Goal: Information Seeking & Learning: Learn about a topic

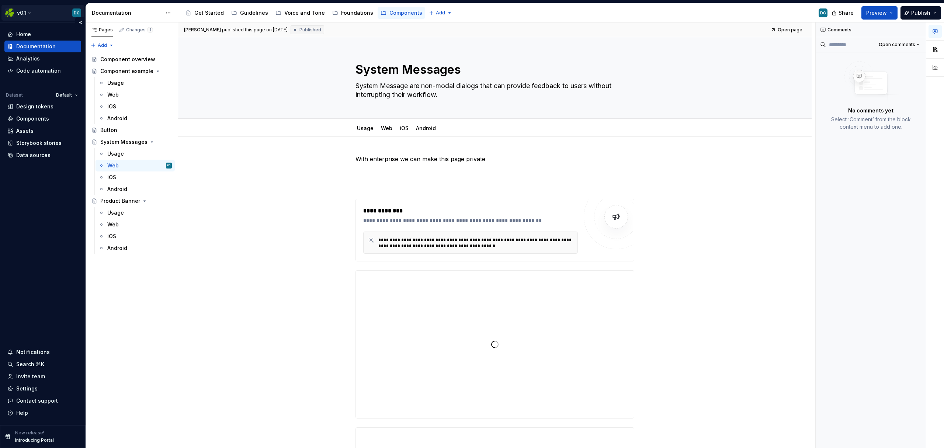
click at [26, 12] on html "v0.1 DC Home Documentation Analytics Code automation Dataset Default Design tok…" at bounding box center [472, 224] width 944 height 448
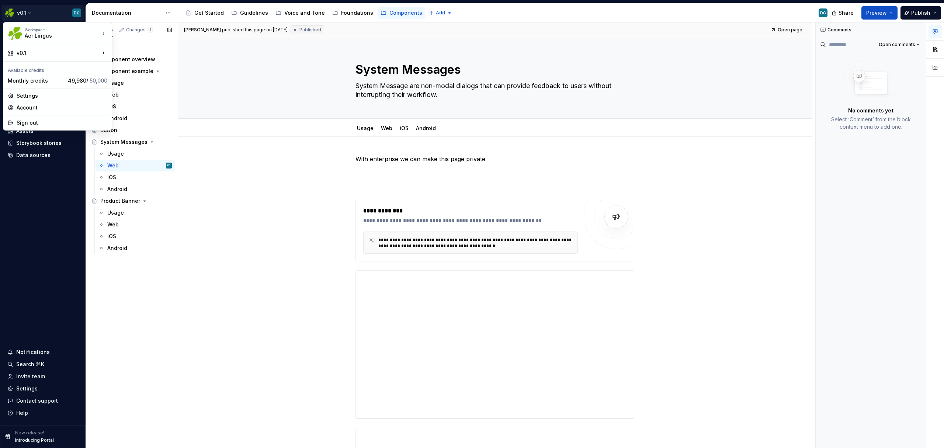
click at [148, 375] on div "Pages Changes 1 Add Accessibility guide for tree Page tree. Navigate the tree w…" at bounding box center [132, 235] width 92 height 426
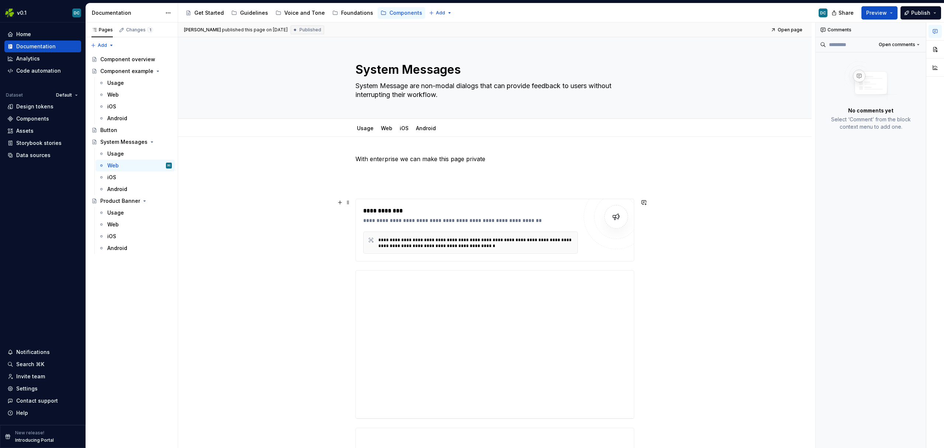
scroll to position [156, 0]
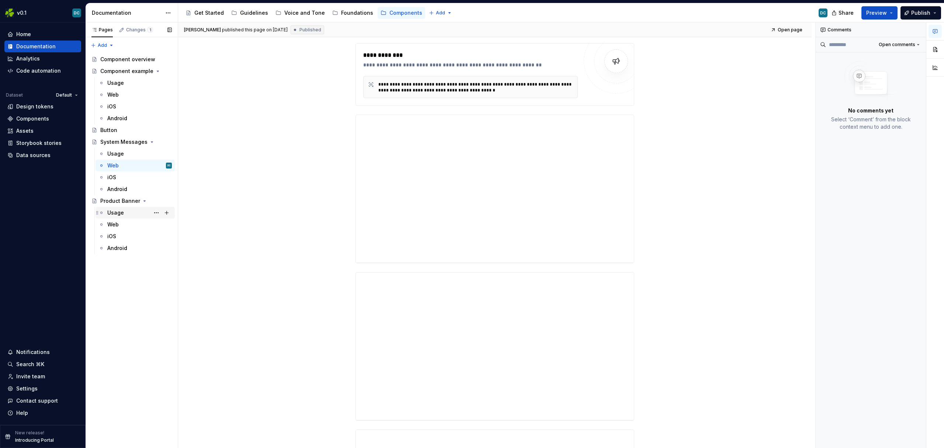
click at [119, 217] on div "Usage" at bounding box center [139, 213] width 65 height 10
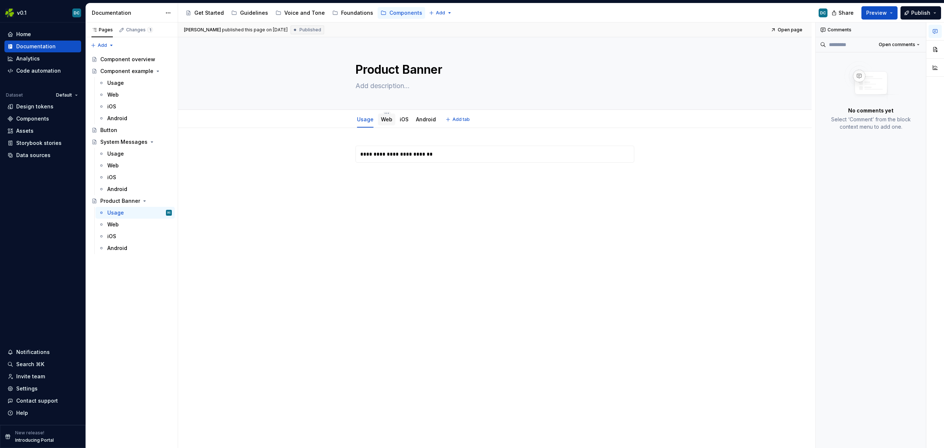
click at [382, 118] on link "Web" at bounding box center [386, 119] width 11 height 6
click at [15, 14] on html "v0.1 DC Home Documentation Analytics Code automation Dataset Default Design tok…" at bounding box center [472, 224] width 944 height 448
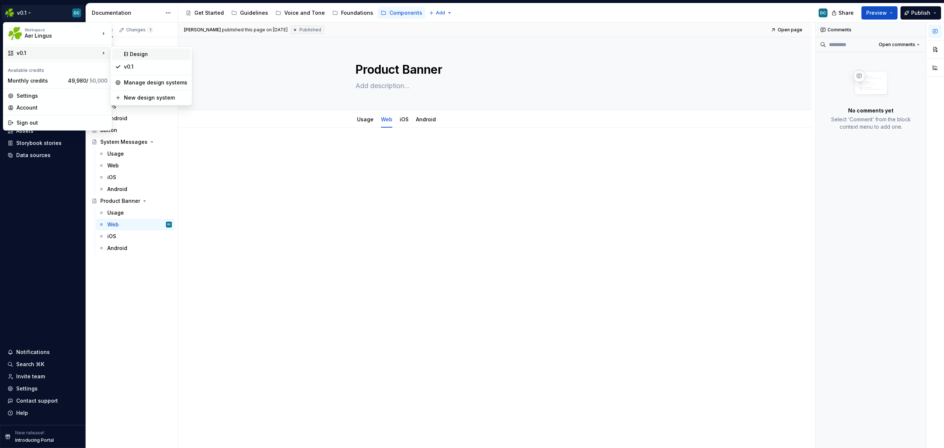
click at [141, 57] on div "EI Design" at bounding box center [155, 54] width 63 height 7
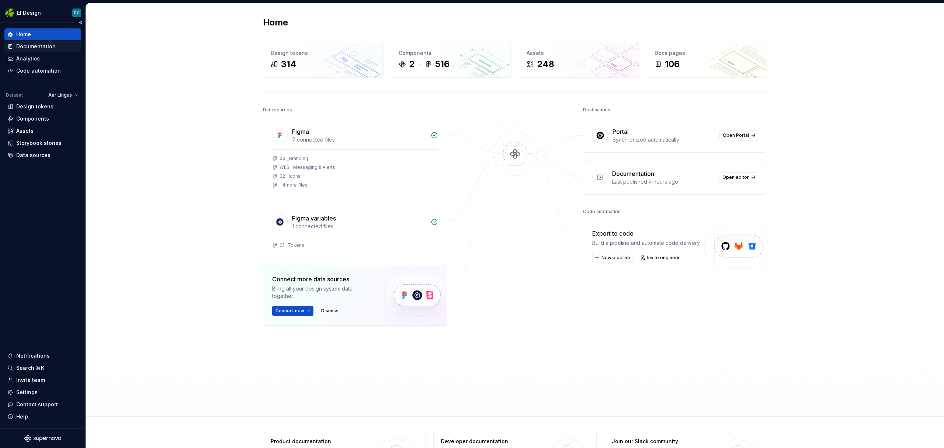
click at [27, 48] on div "Documentation" at bounding box center [35, 46] width 39 height 7
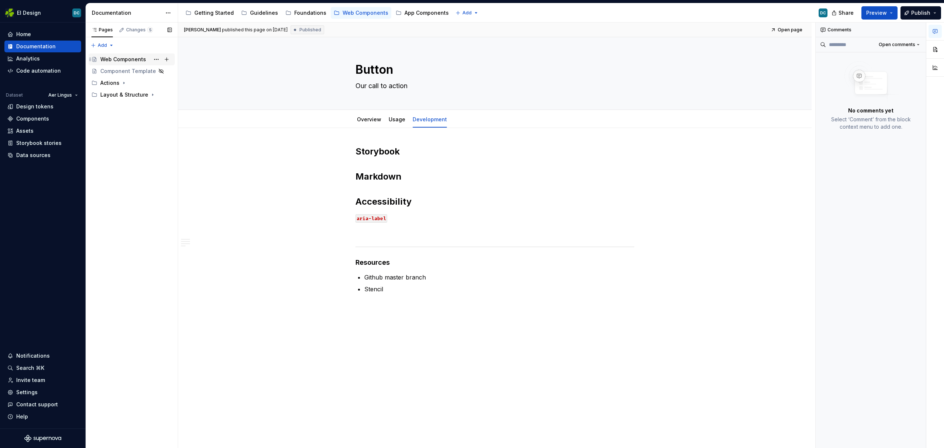
click at [113, 58] on div "Web Components" at bounding box center [123, 59] width 46 height 7
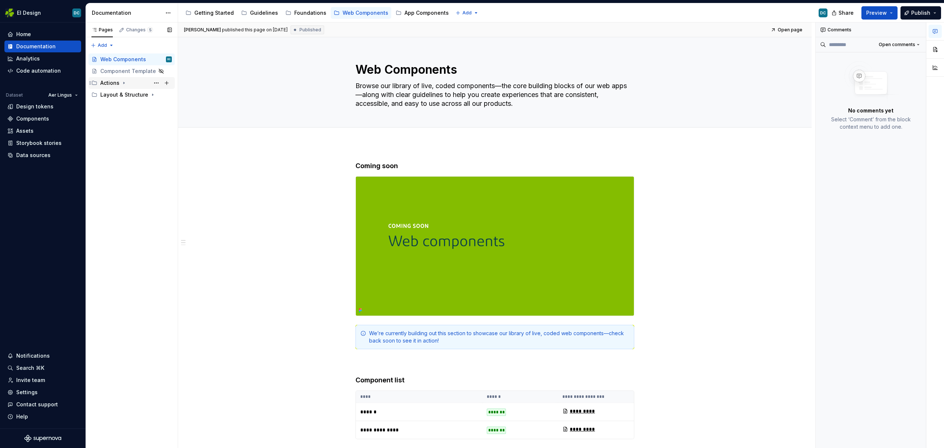
click at [124, 81] on icon "Page tree" at bounding box center [124, 83] width 6 height 6
click at [146, 142] on icon "Page tree" at bounding box center [147, 142] width 6 height 6
click at [116, 117] on div "Disclosure" at bounding box center [120, 118] width 27 height 7
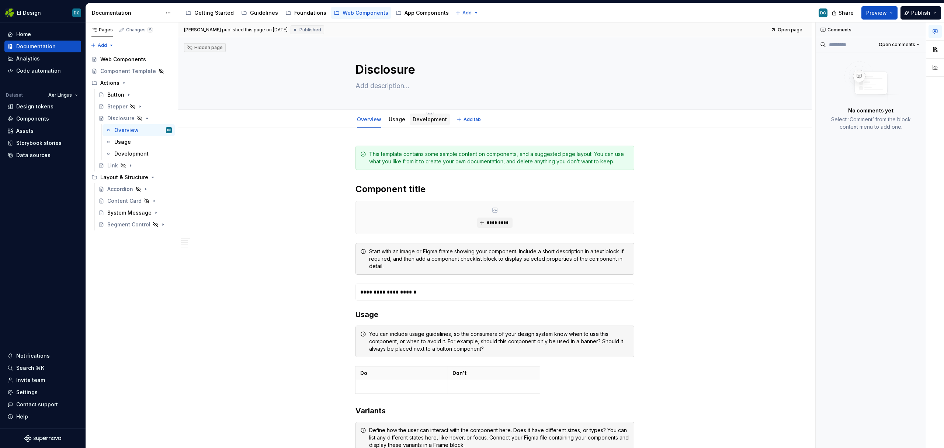
click at [427, 119] on link "Development" at bounding box center [430, 119] width 34 height 6
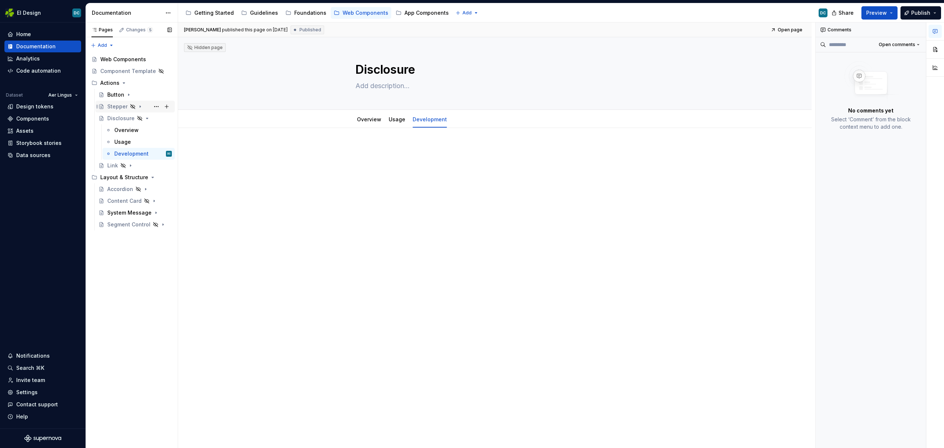
click at [140, 106] on icon "Page tree" at bounding box center [140, 107] width 1 height 2
click at [134, 119] on div "Overview" at bounding box center [126, 118] width 24 height 7
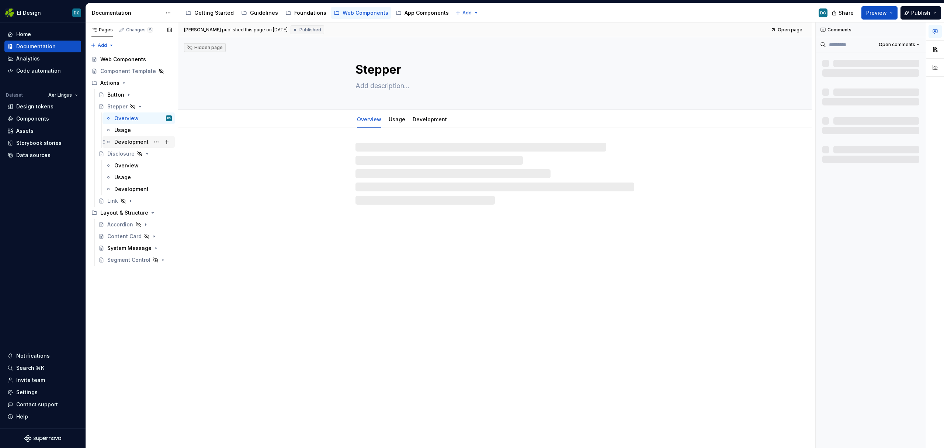
click at [129, 143] on div "Development" at bounding box center [131, 141] width 34 height 7
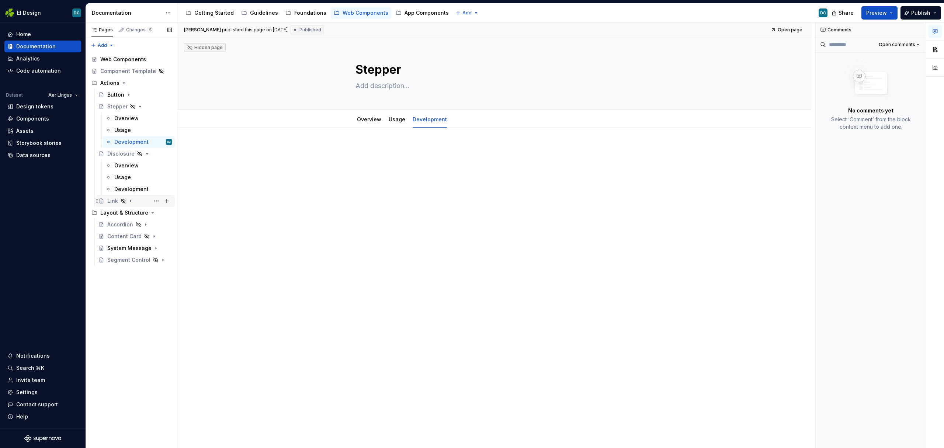
click at [131, 201] on icon "Page tree" at bounding box center [130, 201] width 1 height 2
click at [132, 233] on div "Development" at bounding box center [131, 236] width 34 height 7
click at [154, 272] on button "Page tree" at bounding box center [156, 272] width 10 height 10
click at [146, 271] on div "Pages Changes 5 Add Accessibility guide for tree Page tree. Navigate the tree w…" at bounding box center [132, 235] width 92 height 426
click at [146, 271] on icon "Page tree" at bounding box center [147, 272] width 6 height 6
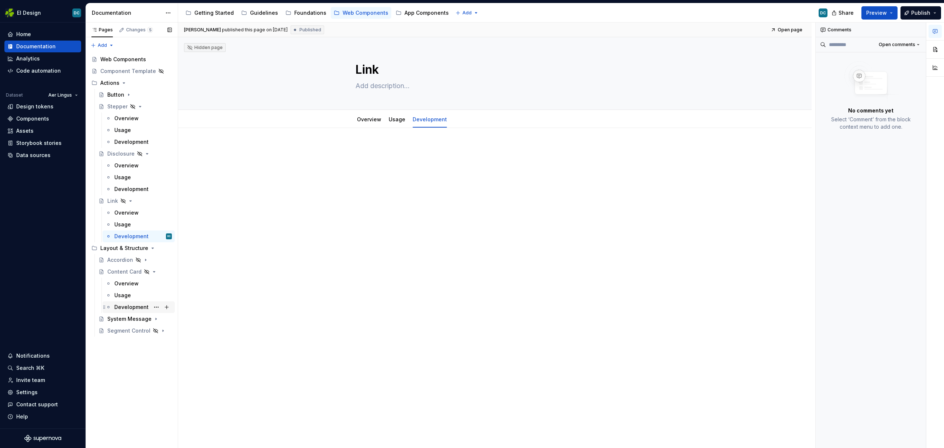
click at [134, 310] on div "Development" at bounding box center [131, 306] width 34 height 7
click at [145, 259] on icon "Page tree" at bounding box center [145, 260] width 1 height 2
click at [131, 294] on div "Development" at bounding box center [131, 295] width 34 height 7
click at [147, 356] on icon "Page tree" at bounding box center [147, 354] width 6 height 6
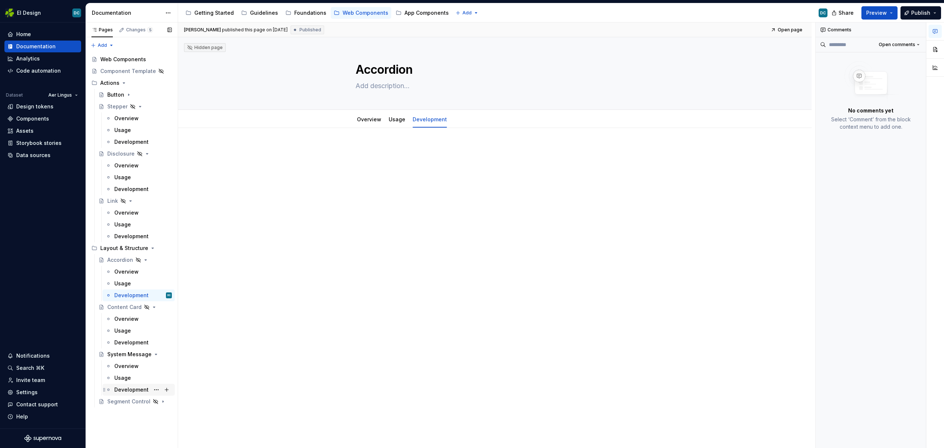
click at [138, 384] on div "Development" at bounding box center [139, 390] width 72 height 12
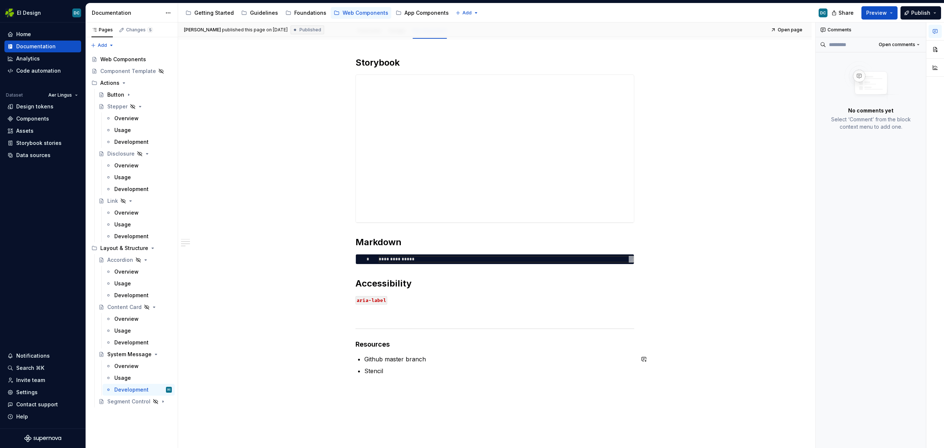
scroll to position [159, 0]
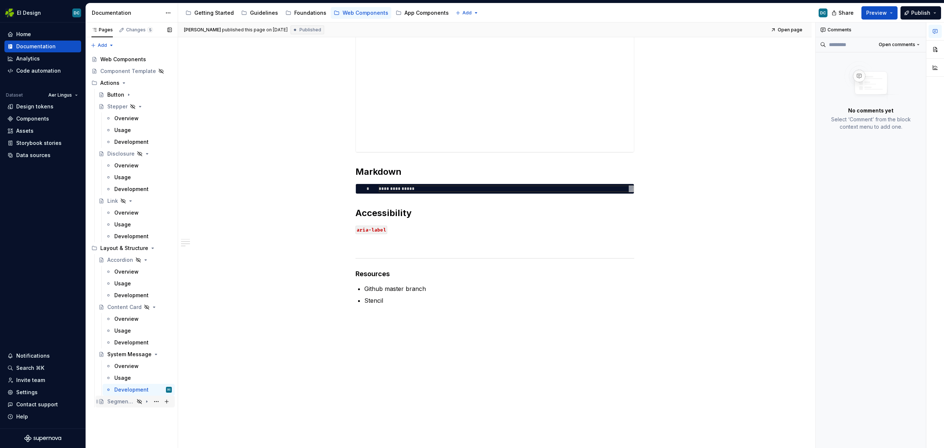
click at [147, 404] on icon "Page tree" at bounding box center [147, 402] width 6 height 6
click at [132, 438] on div "Development" at bounding box center [131, 436] width 34 height 7
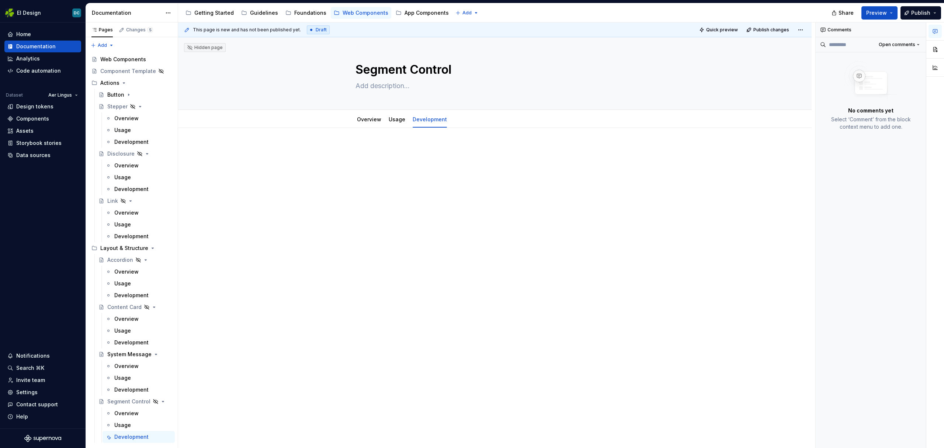
type textarea "*"
